Goal: Information Seeking & Learning: Learn about a topic

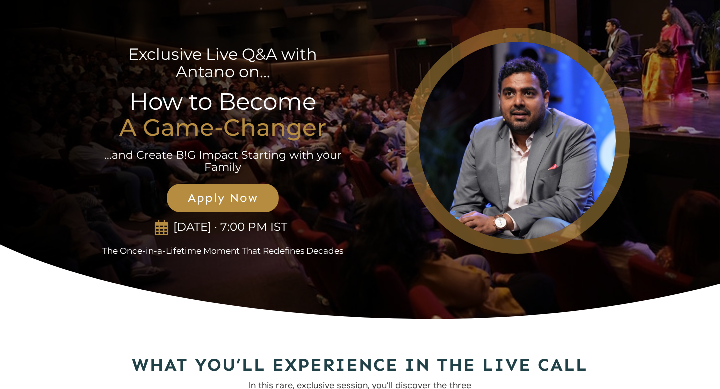
drag, startPoint x: 81, startPoint y: 21, endPoint x: 115, endPoint y: 54, distance: 47.4
click at [115, 54] on div "Exclusive Live Q&A with Antano on... How to Become A Game-Changer ...and Create…" at bounding box center [360, 166] width 720 height 332
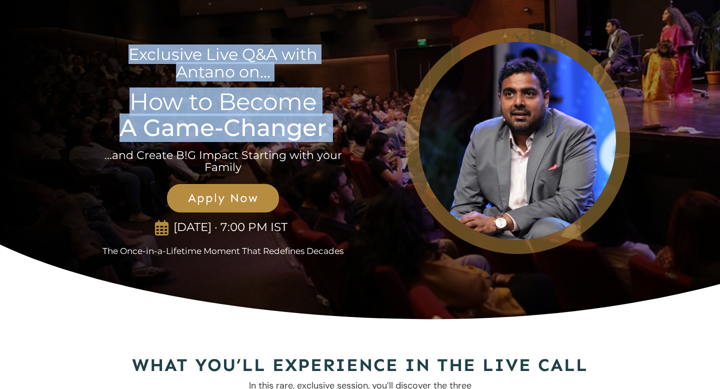
drag, startPoint x: 106, startPoint y: 26, endPoint x: 120, endPoint y: 149, distance: 123.3
click at [120, 149] on div "Exclusive Live Q&A with Antano on... How to Become A Game-Changer ...and Create…" at bounding box center [223, 141] width 267 height 232
click at [94, 117] on div "Exclusive Live Q&A with Antano on... How to Become A Game-Changer ...and Create…" at bounding box center [223, 141] width 267 height 232
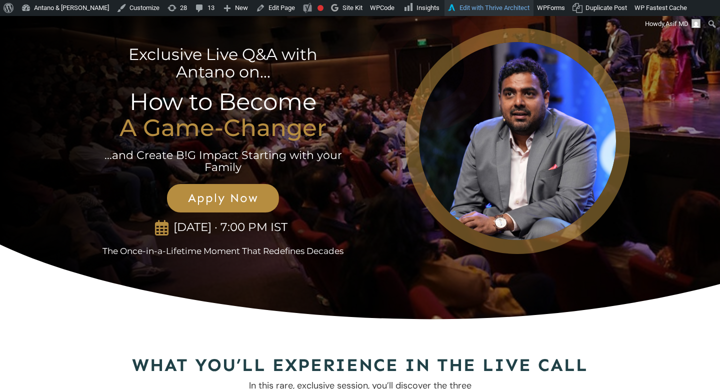
click at [467, 13] on link "Edit with Thrive Architect" at bounding box center [489, 8] width 89 height 16
